Goal: Transaction & Acquisition: Purchase product/service

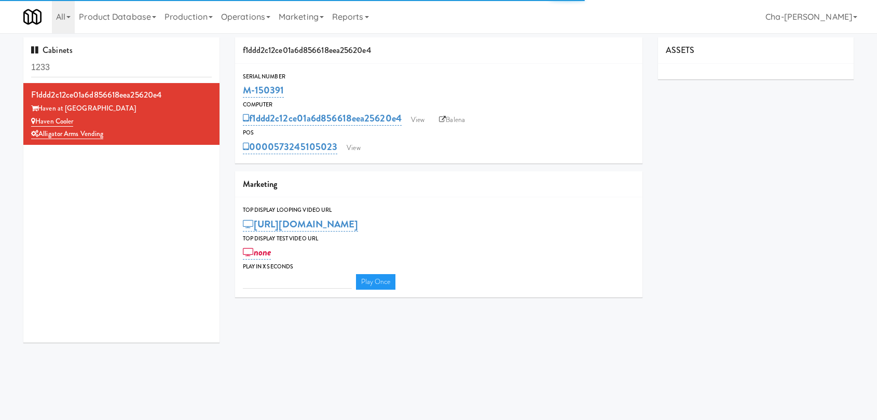
type input "3"
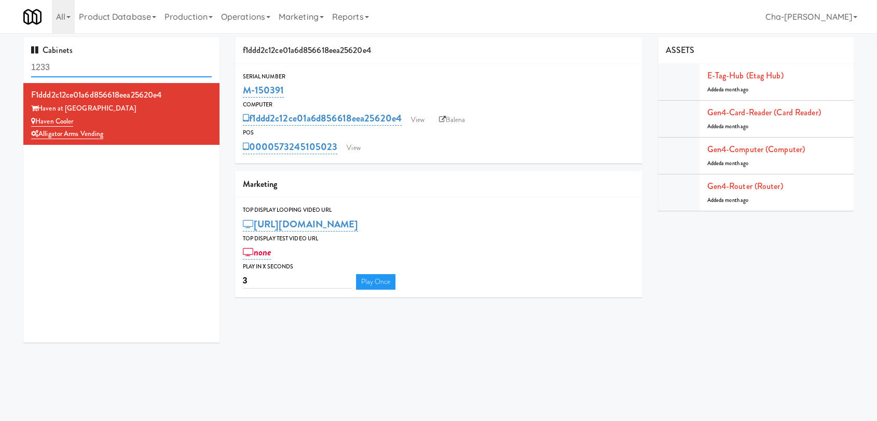
click at [71, 67] on input "1233" at bounding box center [121, 67] width 181 height 19
paste input "M-150388"
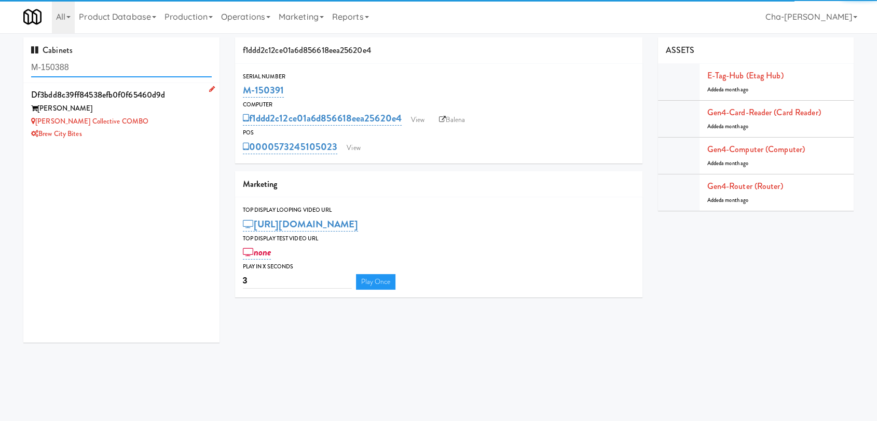
type input "M-150388"
click at [160, 124] on div "[PERSON_NAME] Collective COMBO" at bounding box center [121, 121] width 181 height 13
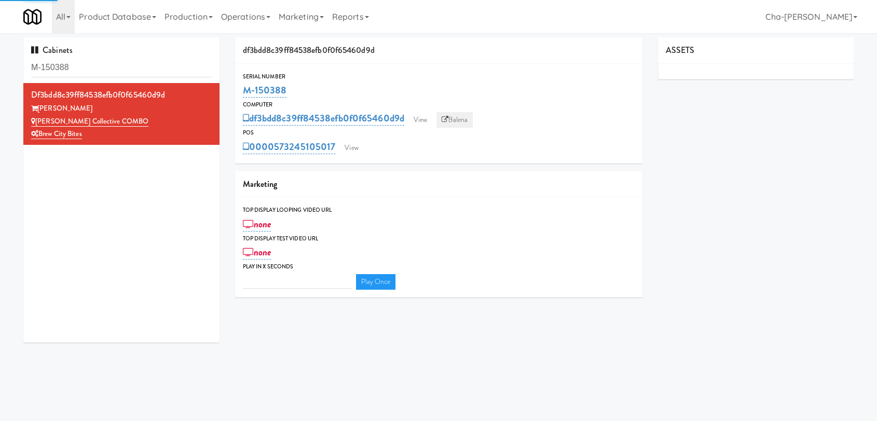
type input "3"
click at [454, 115] on link "Balena" at bounding box center [455, 120] width 36 height 16
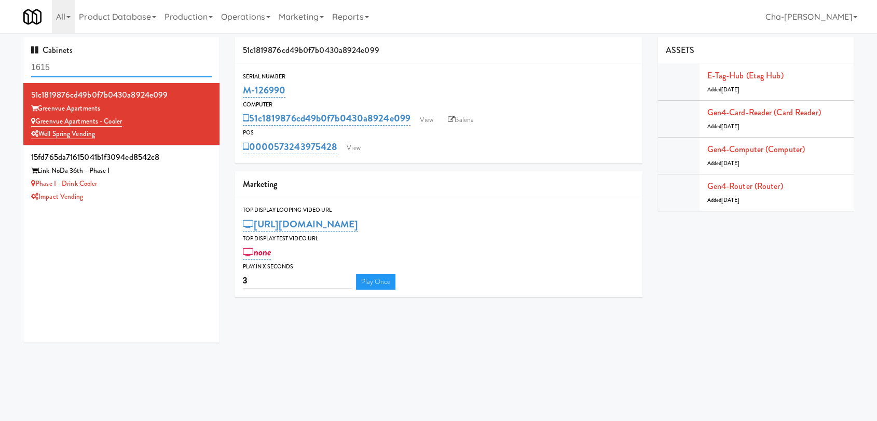
click at [68, 66] on input "1615" at bounding box center [121, 67] width 181 height 19
paste input "M-150374"
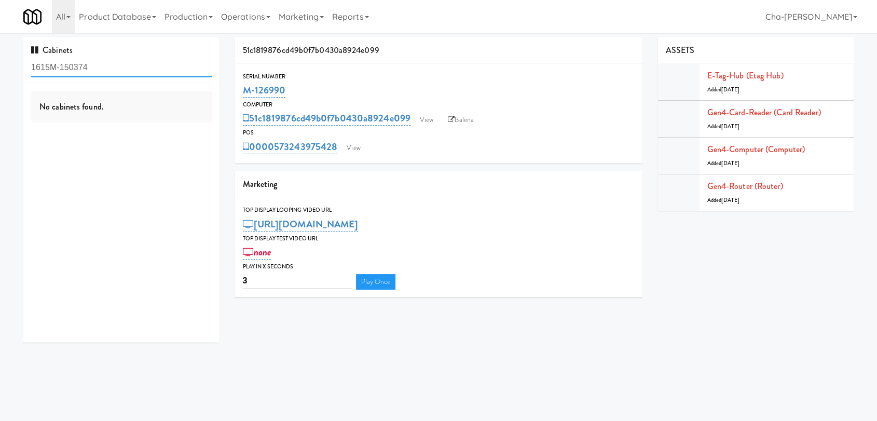
click at [82, 69] on input "1615M-150374" at bounding box center [121, 67] width 181 height 19
paste input "text"
click at [104, 70] on input "M-150374" at bounding box center [121, 67] width 181 height 19
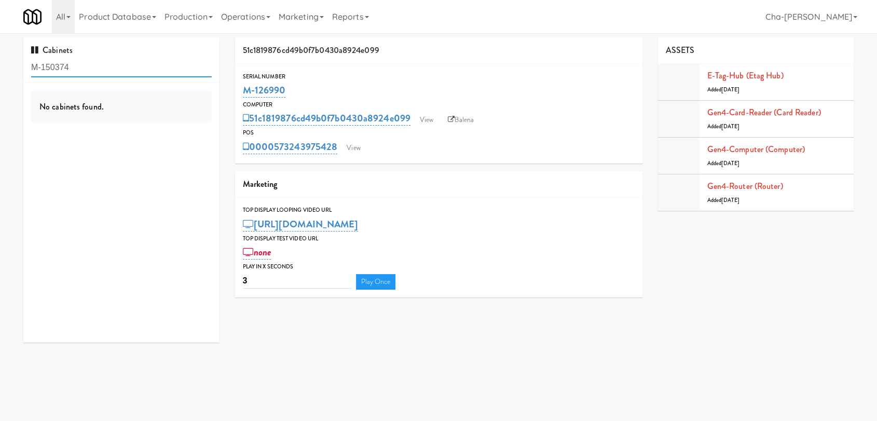
click at [104, 70] on input "M-150374" at bounding box center [121, 67] width 181 height 19
paste input "text"
type input "M-150374"
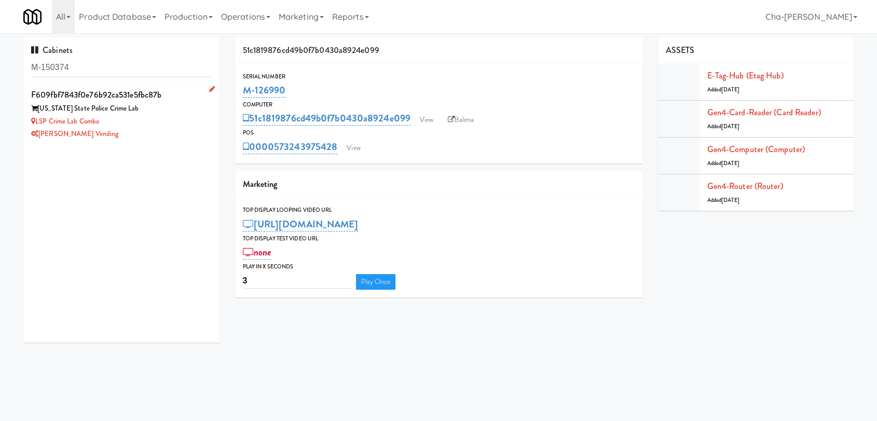
click at [147, 125] on div "LSP Crime Lab Combo" at bounding box center [121, 121] width 181 height 13
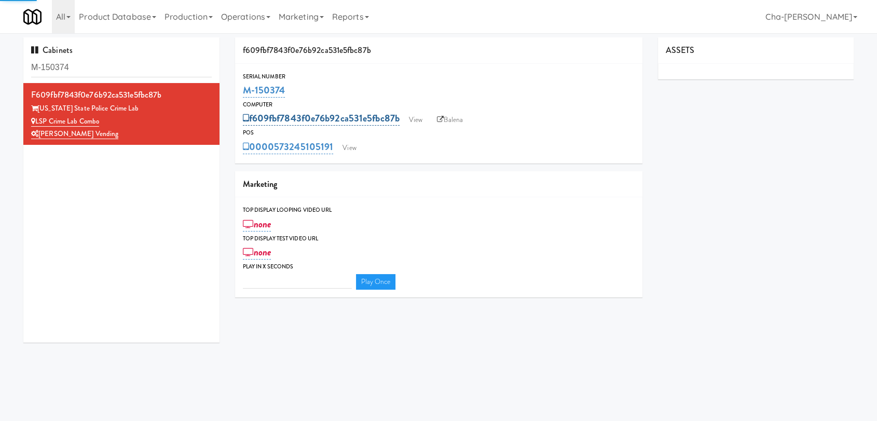
type input "3"
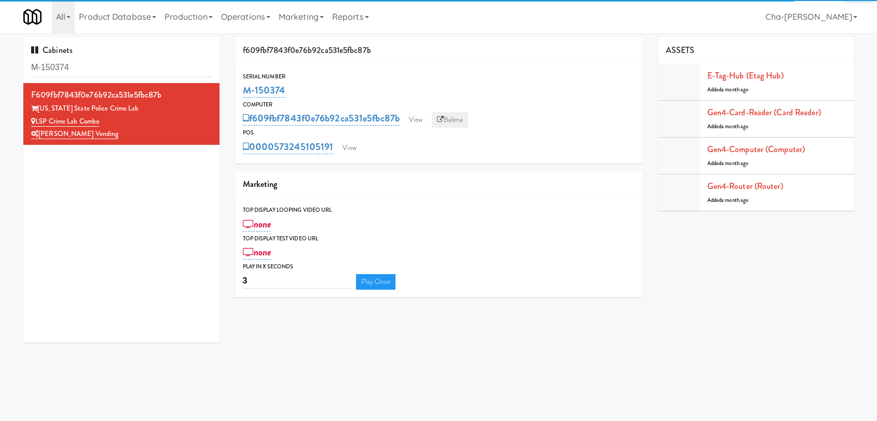
click at [453, 123] on link "Balena" at bounding box center [450, 120] width 36 height 16
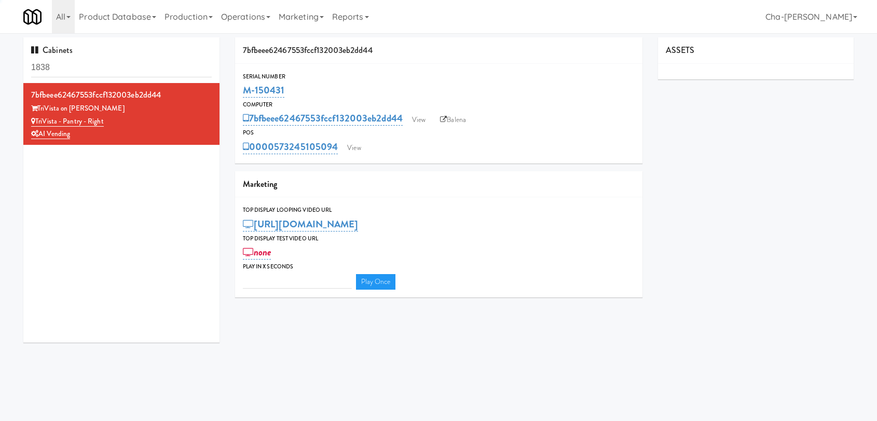
type input "3"
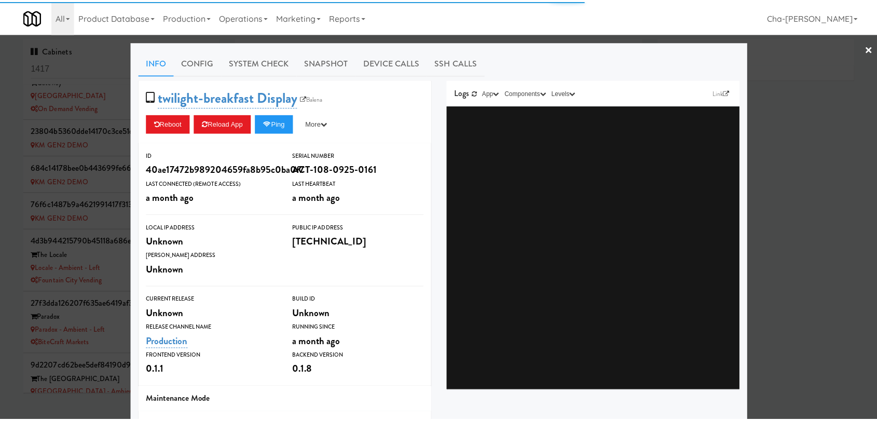
scroll to position [522, 0]
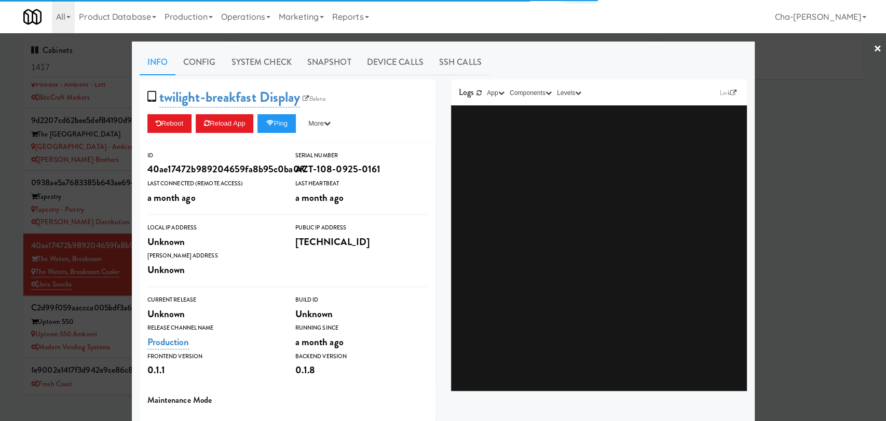
type input "3"
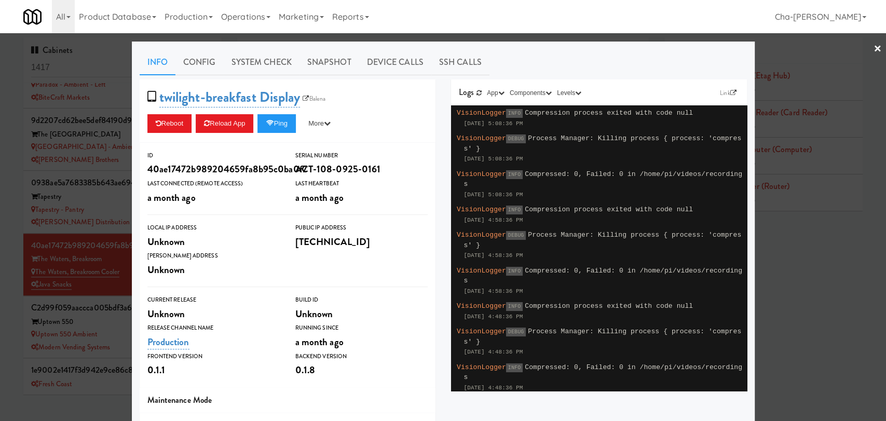
click at [874, 51] on link "×" at bounding box center [878, 49] width 8 height 32
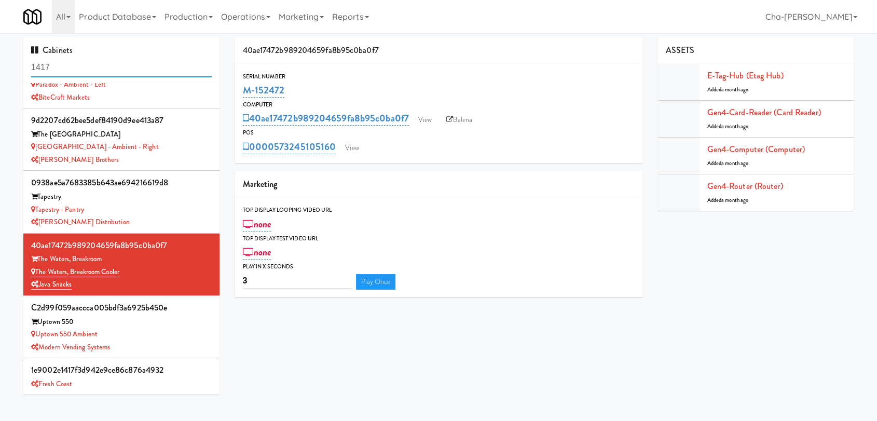
click at [83, 64] on input "1417" at bounding box center [121, 67] width 181 height 19
click at [84, 65] on input "1417" at bounding box center [121, 67] width 181 height 19
paste input "M-15368"
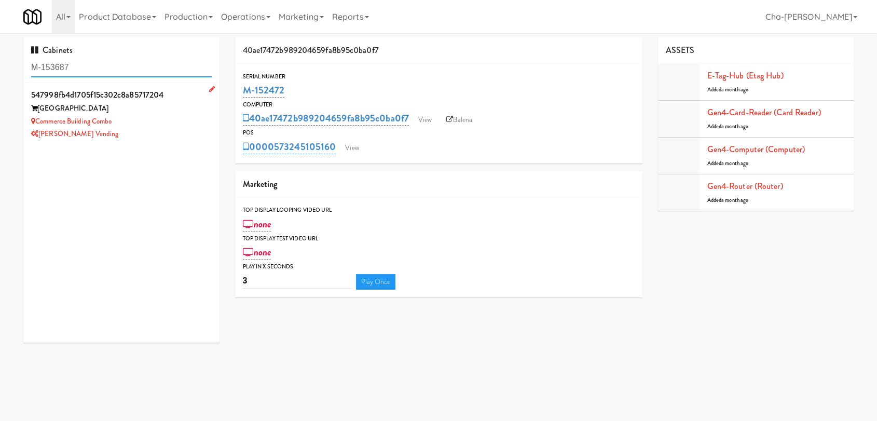
type input "M-153687"
click at [142, 119] on div "Commerce Building Combo" at bounding box center [121, 121] width 181 height 13
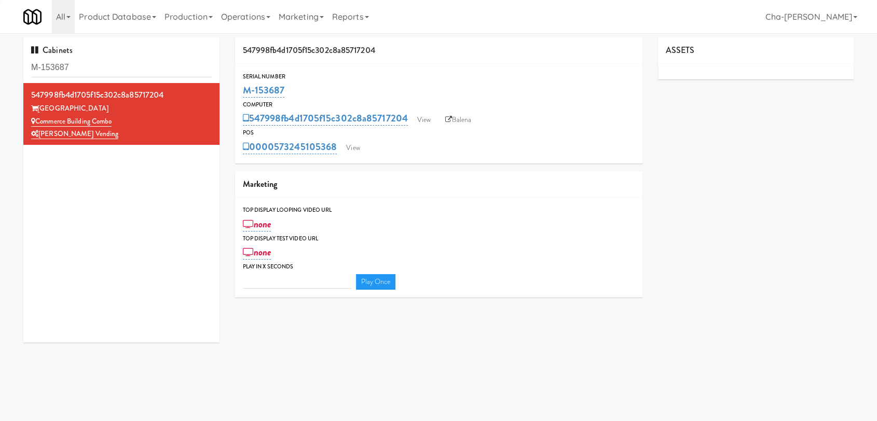
type input "3"
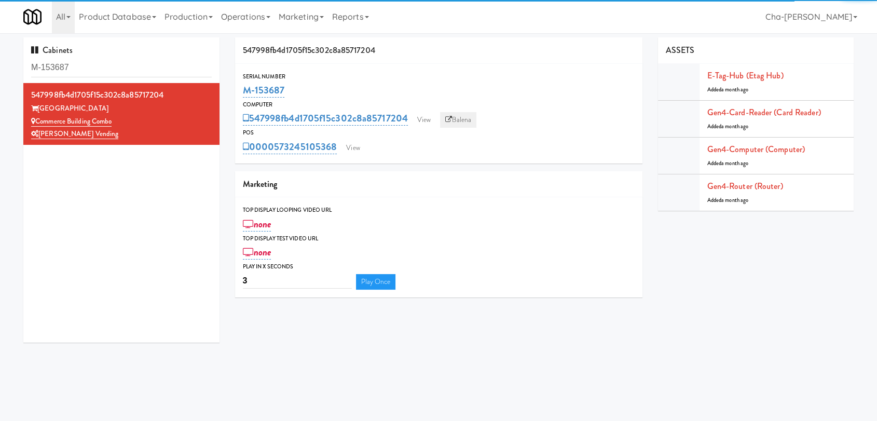
click at [464, 119] on link "Balena" at bounding box center [458, 120] width 36 height 16
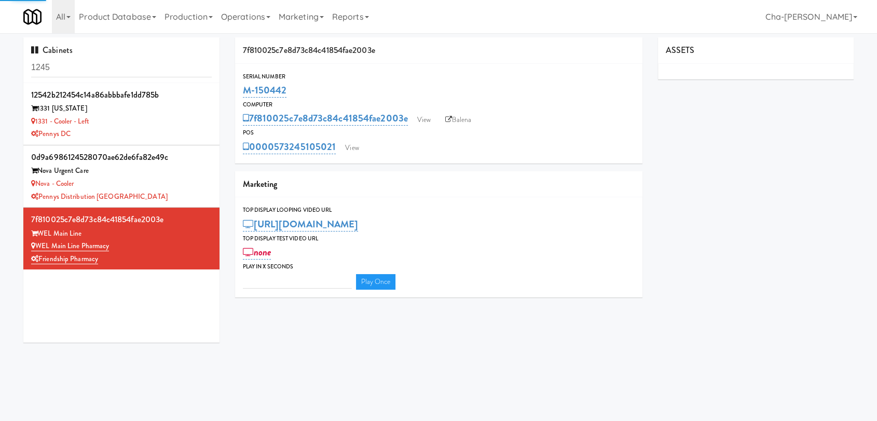
type input "3"
click at [88, 69] on input "1245" at bounding box center [121, 67] width 181 height 19
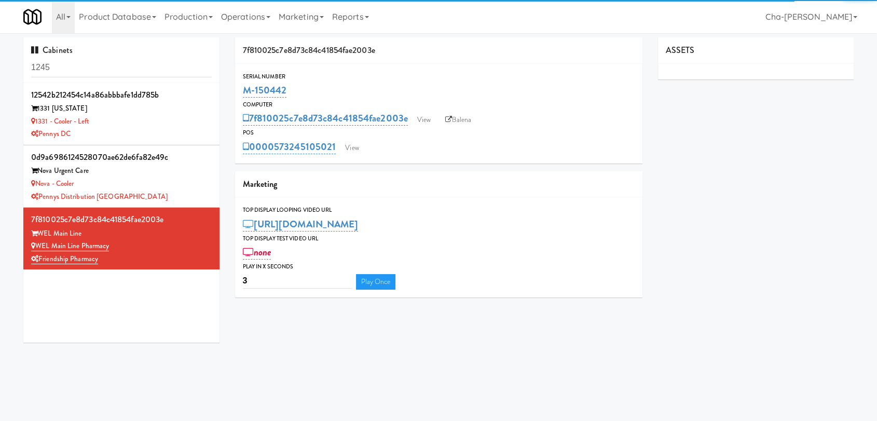
click at [88, 69] on input "1245" at bounding box center [121, 67] width 181 height 19
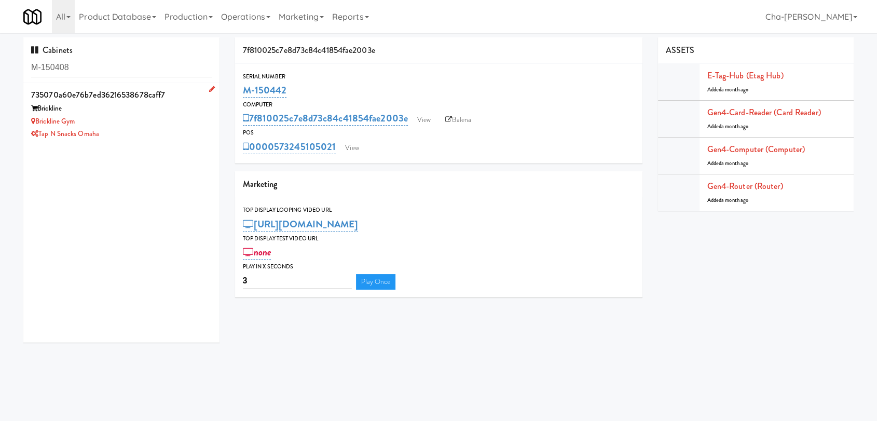
type input "M-150408"
click at [157, 110] on div "Brickline" at bounding box center [121, 108] width 181 height 13
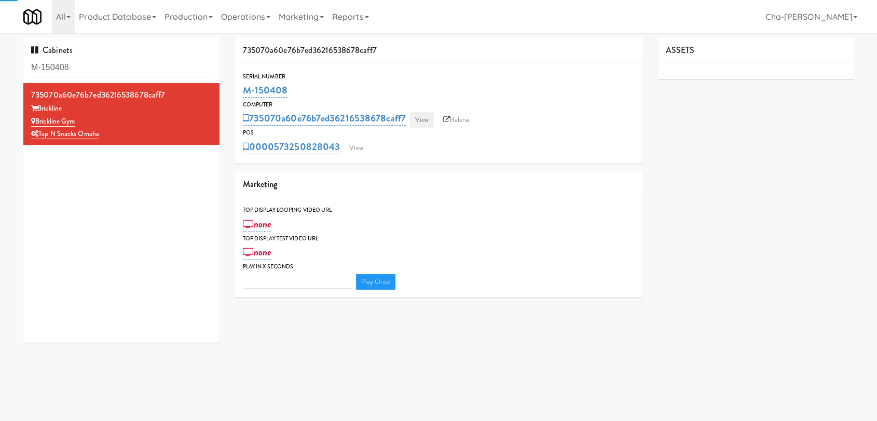
type input "3"
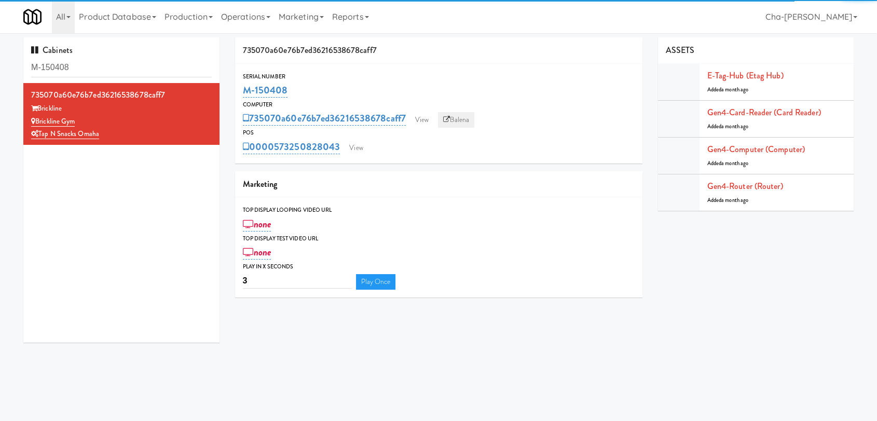
click at [464, 116] on link "Balena" at bounding box center [456, 120] width 36 height 16
